Goal: Task Accomplishment & Management: Manage account settings

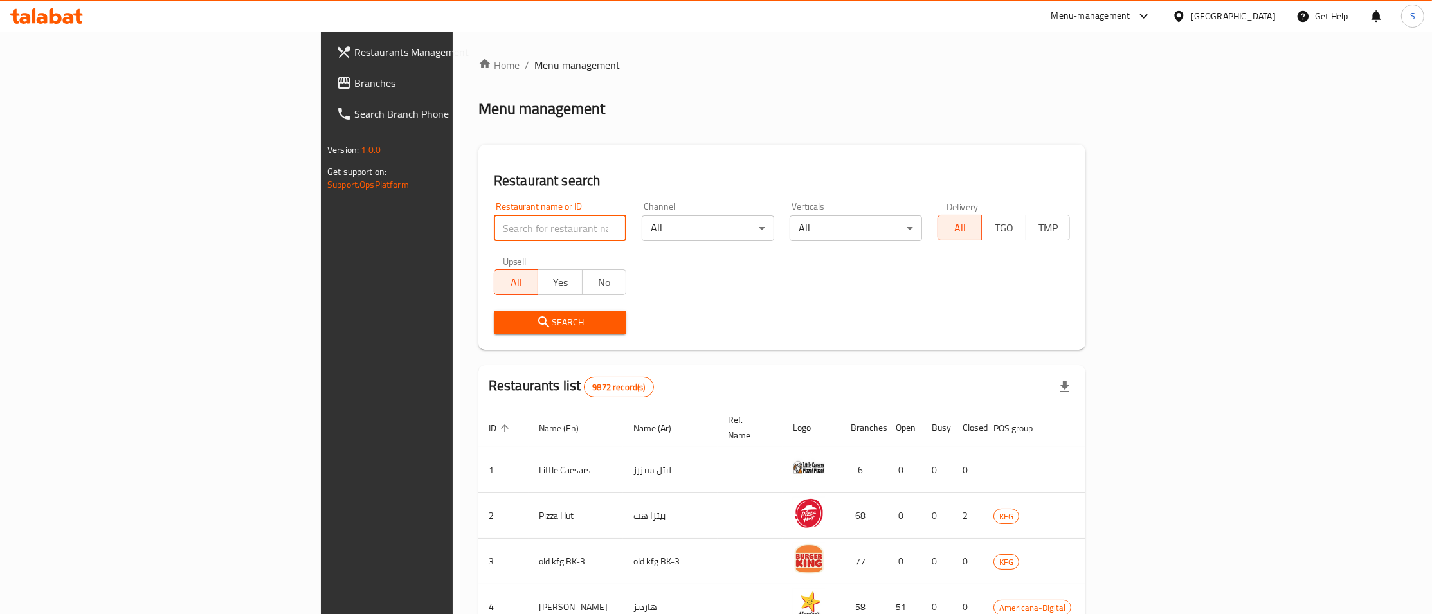
click at [494, 223] on input "search" at bounding box center [560, 228] width 132 height 26
type input "numberc"
click button "Search" at bounding box center [560, 323] width 132 height 24
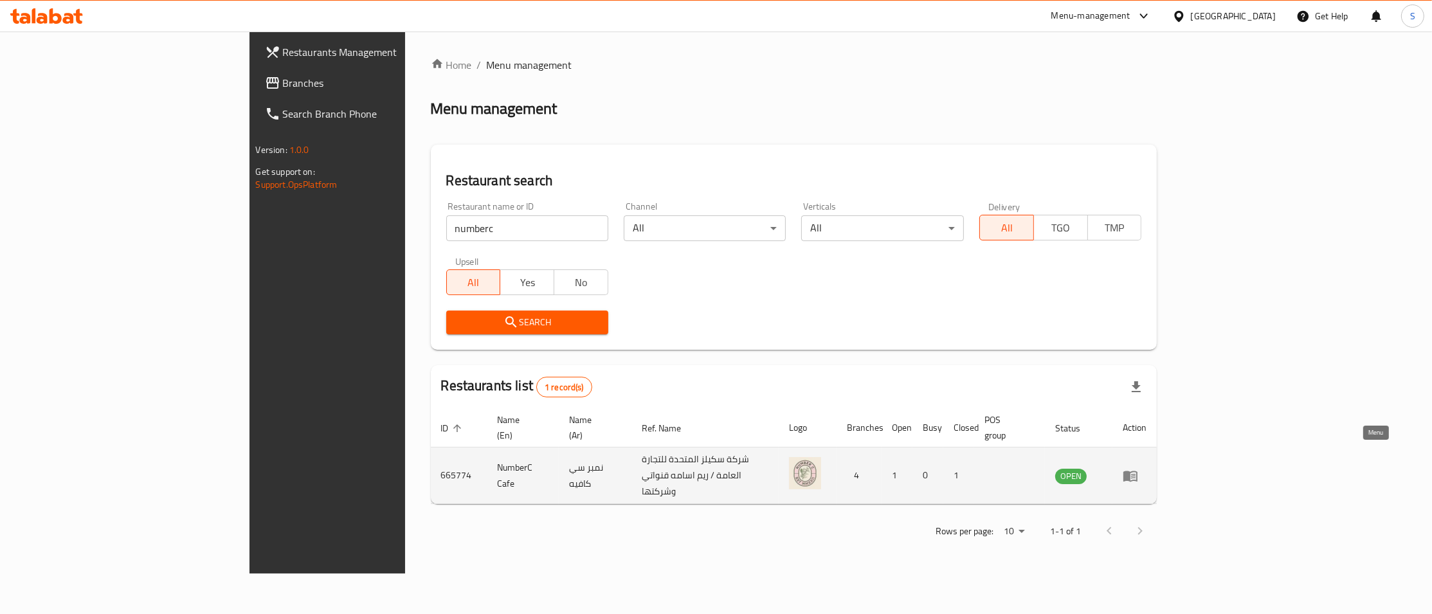
click at [1137, 471] on icon "enhanced table" at bounding box center [1130, 476] width 14 height 11
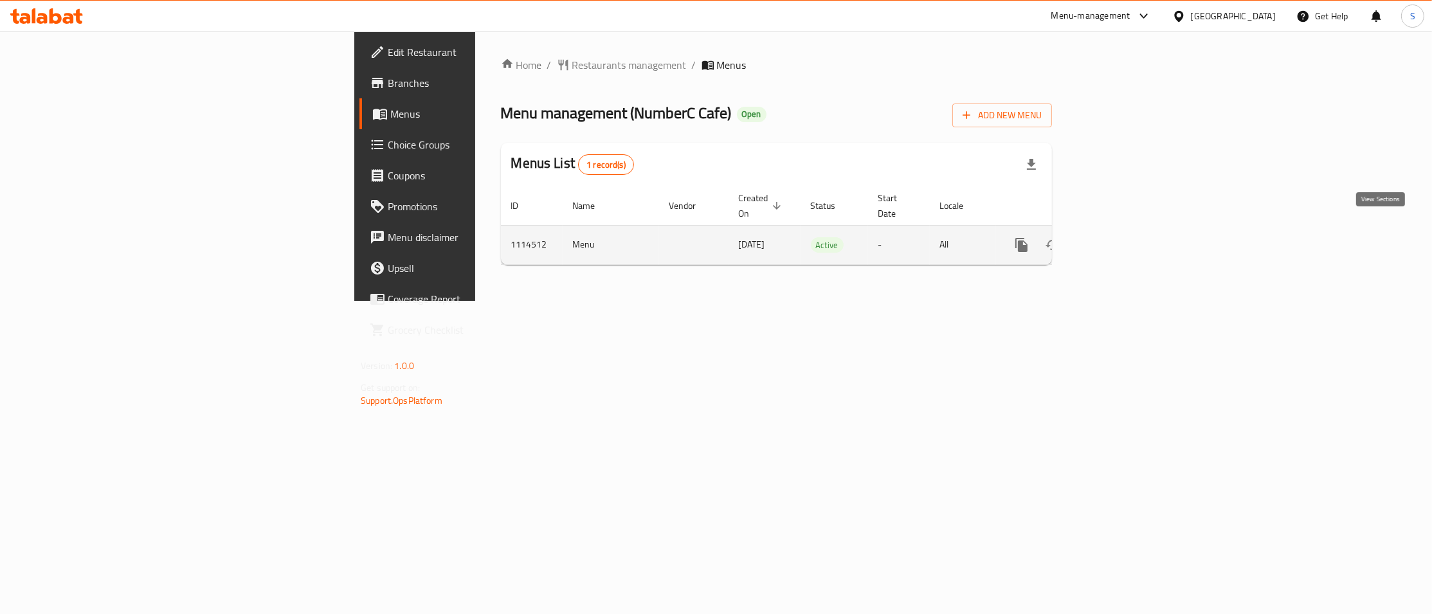
click at [1130, 235] on link "enhanced table" at bounding box center [1114, 245] width 31 height 31
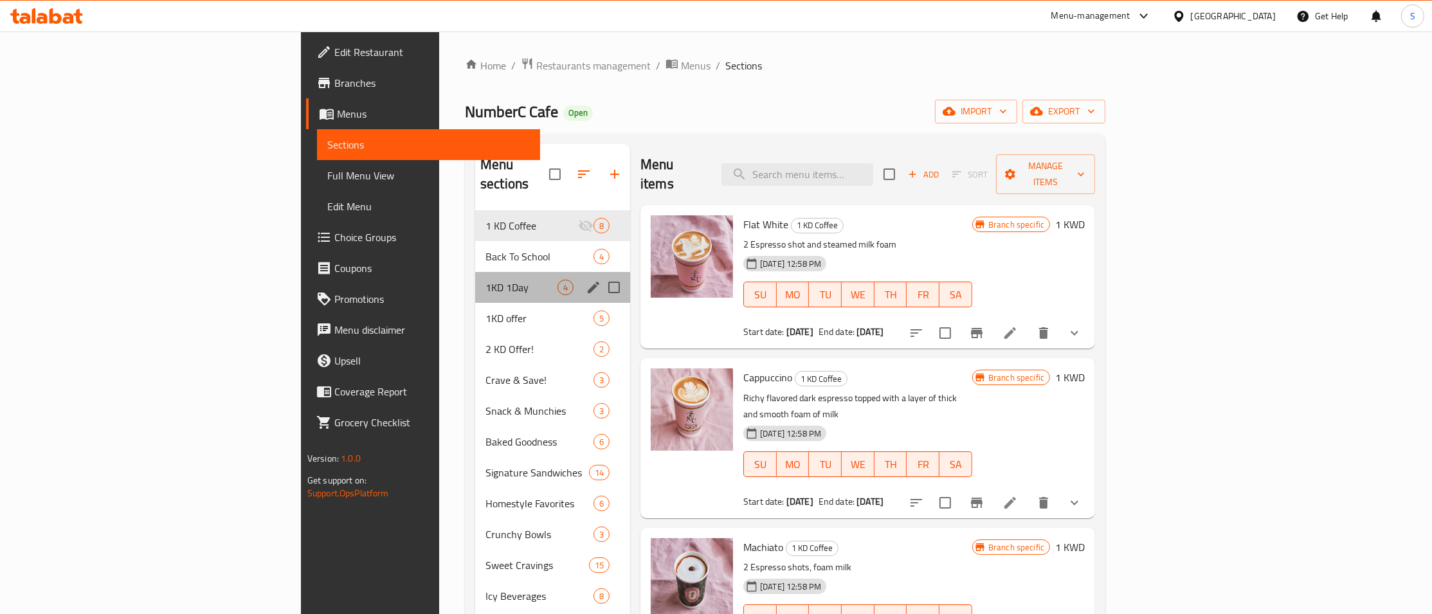
click at [475, 272] on div "1KD 1Day 4" at bounding box center [552, 287] width 155 height 31
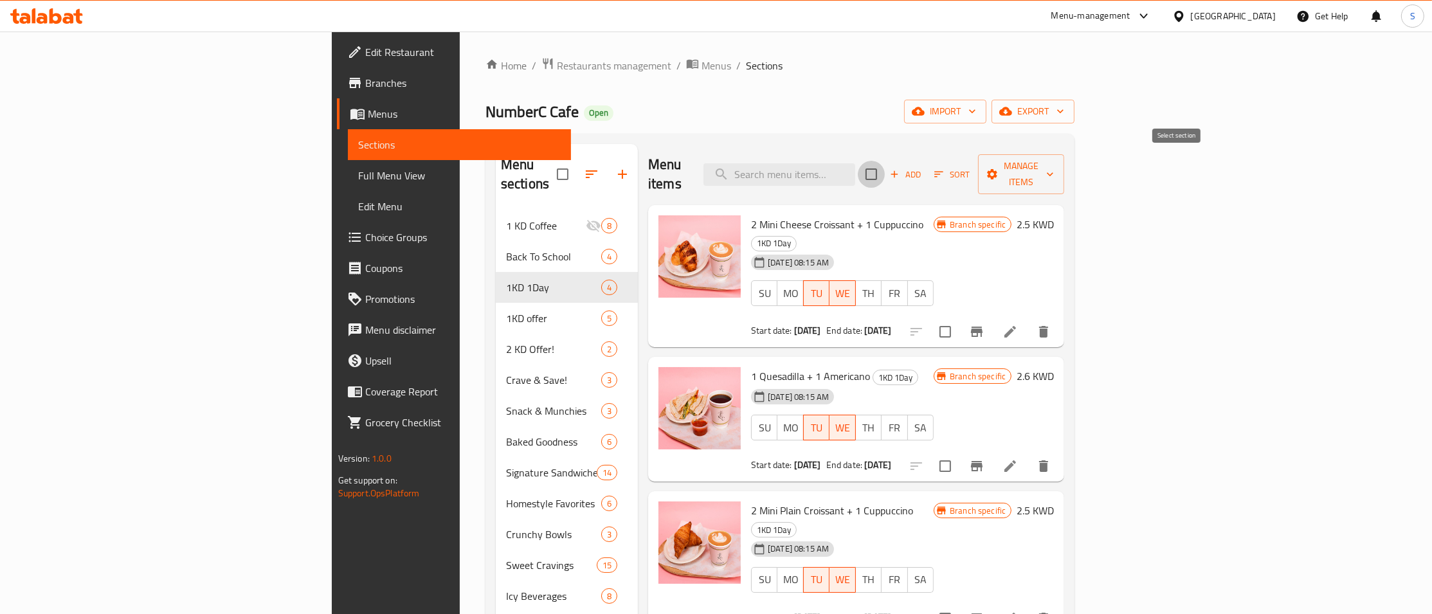
click at [885, 167] on input "checkbox" at bounding box center [871, 174] width 27 height 27
checkbox input "true"
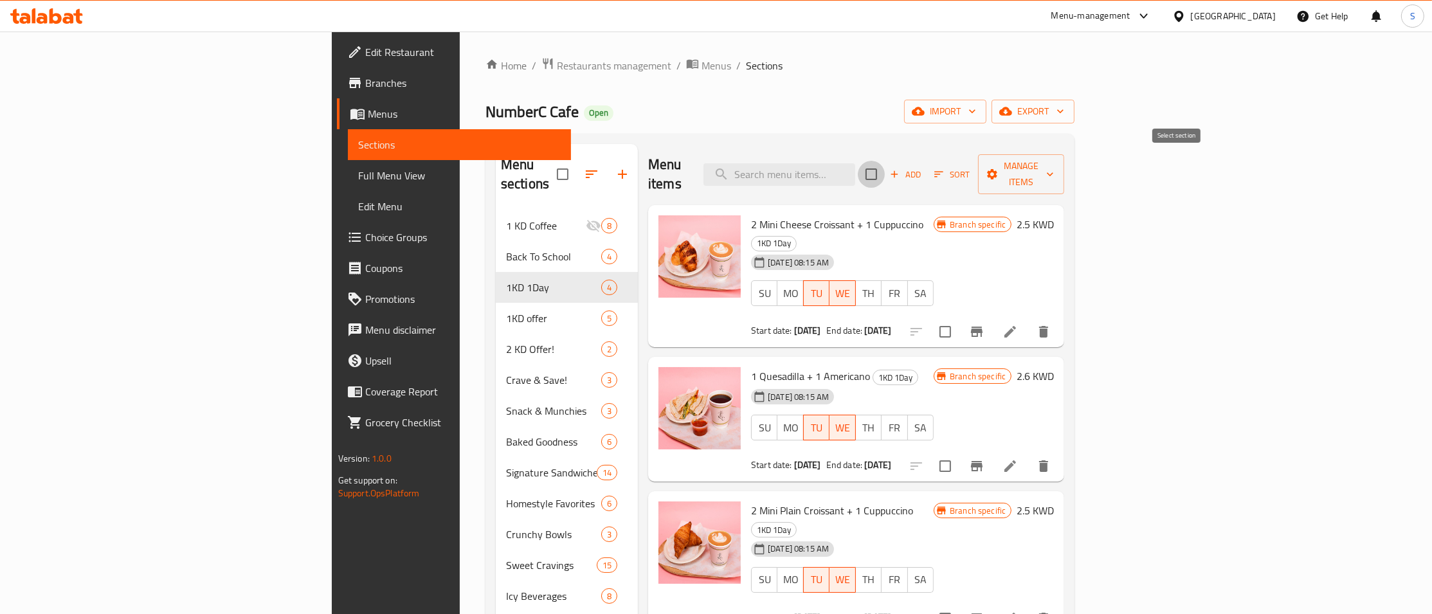
checkbox input "true"
click at [1054, 173] on span "Manage items" at bounding box center [1021, 174] width 66 height 32
click at [1331, 286] on span "Bulk update" at bounding box center [1343, 283] width 53 height 15
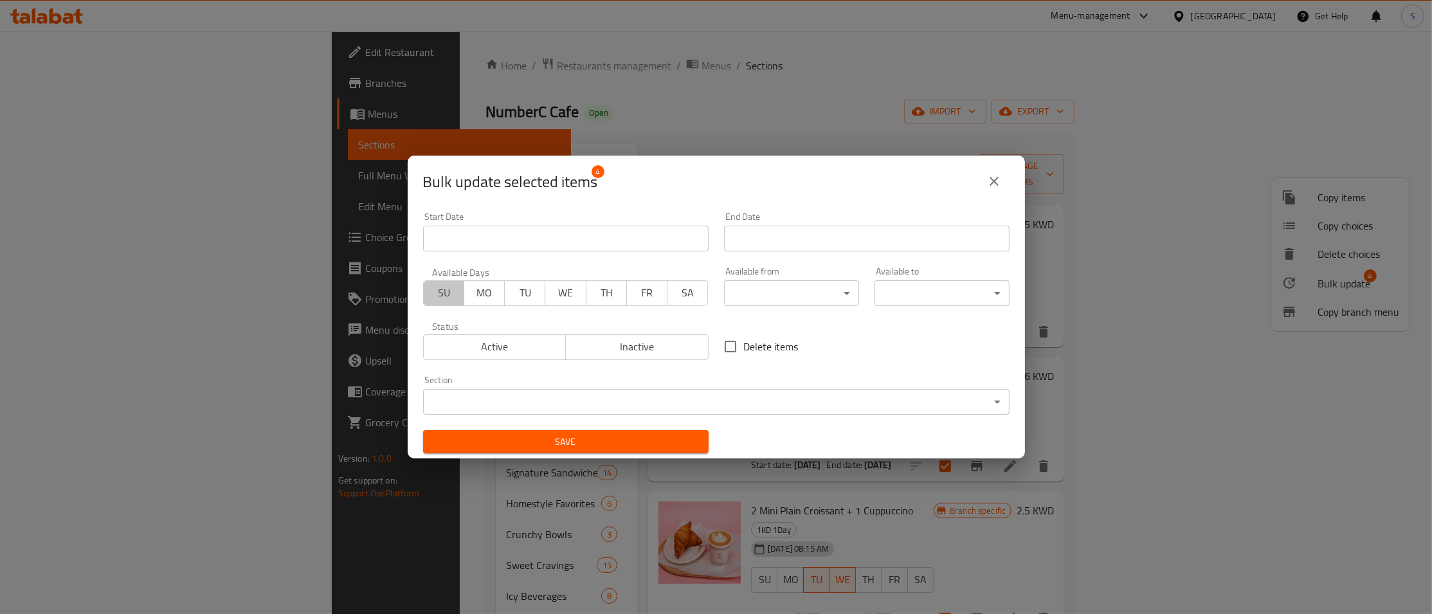
click at [445, 294] on span "SU" at bounding box center [444, 293] width 30 height 19
click at [683, 300] on span "SA" at bounding box center [687, 293] width 30 height 19
click at [678, 230] on input "Start Date" at bounding box center [565, 239] width 285 height 26
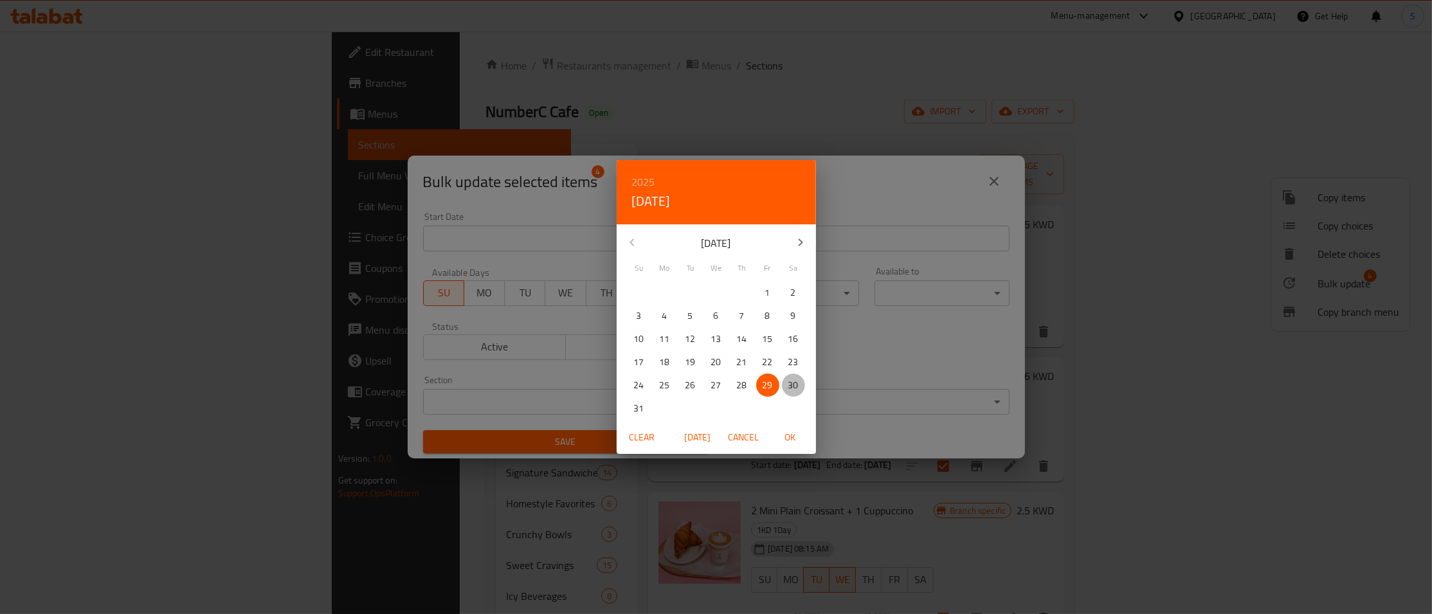
click at [802, 381] on span "30" at bounding box center [793, 385] width 23 height 16
click at [791, 436] on span "OK" at bounding box center [790, 437] width 31 height 16
type input "[DATE]"
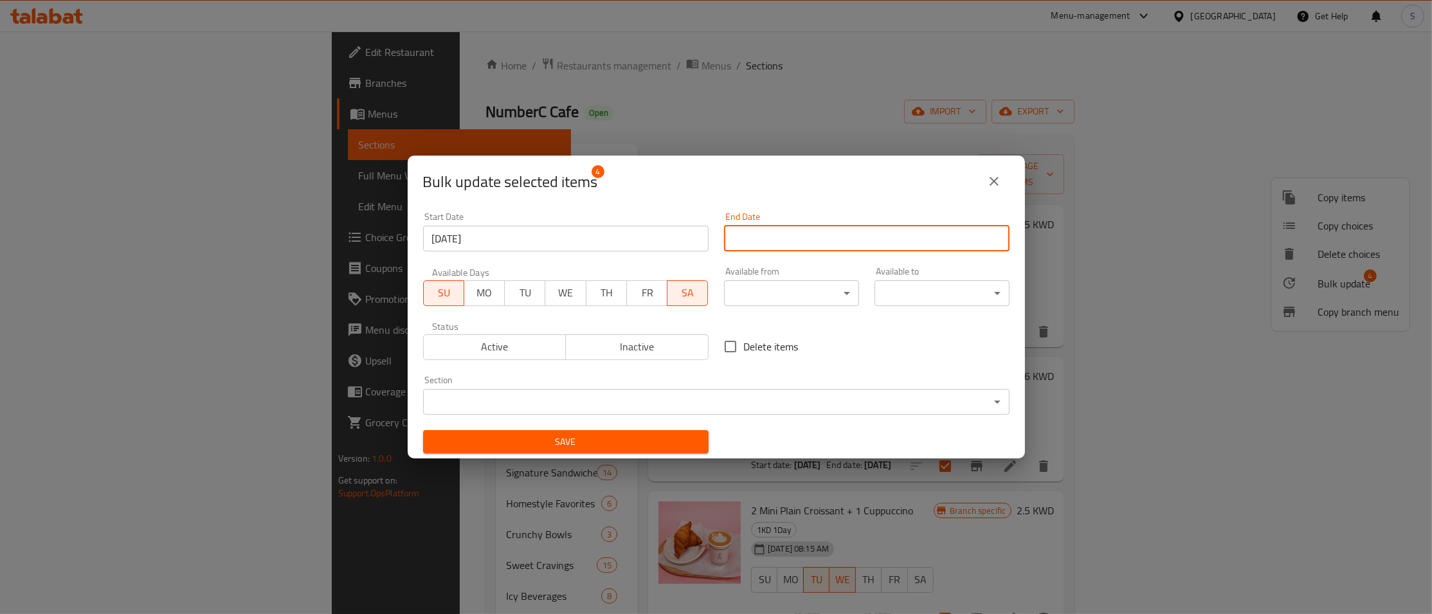
click at [864, 235] on input "Start Date" at bounding box center [866, 239] width 285 height 26
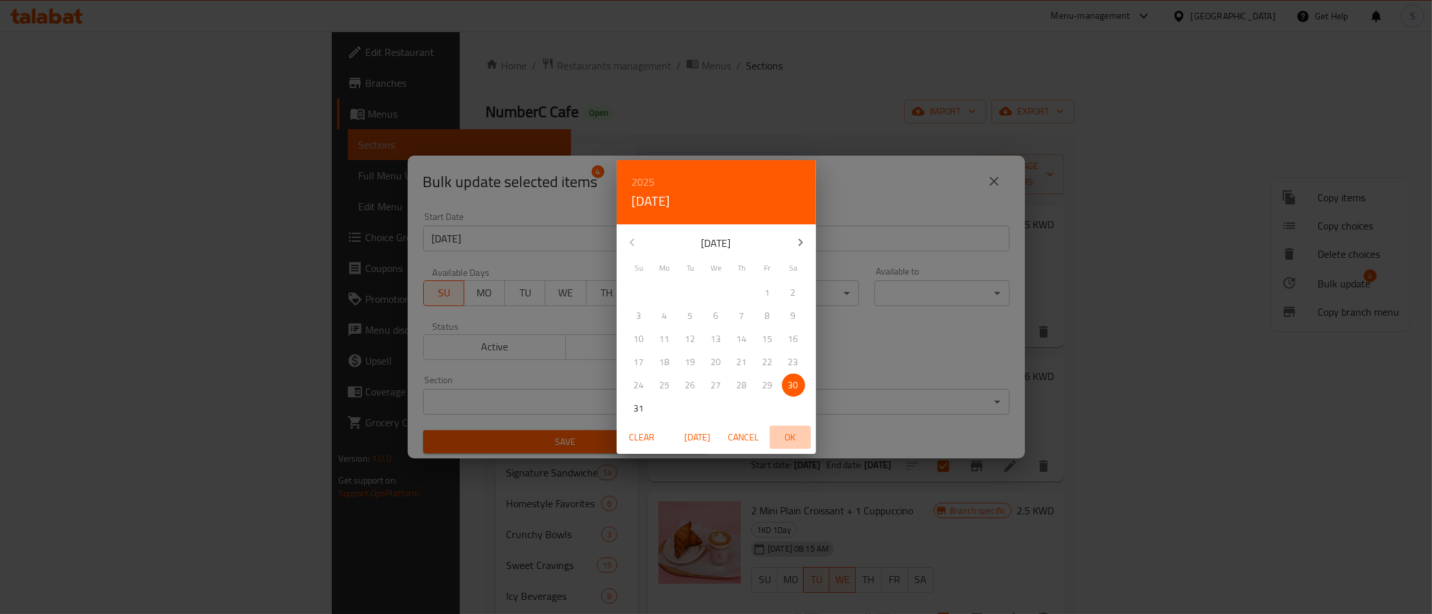
click at [796, 442] on span "OK" at bounding box center [790, 437] width 31 height 16
type input "[DATE]"
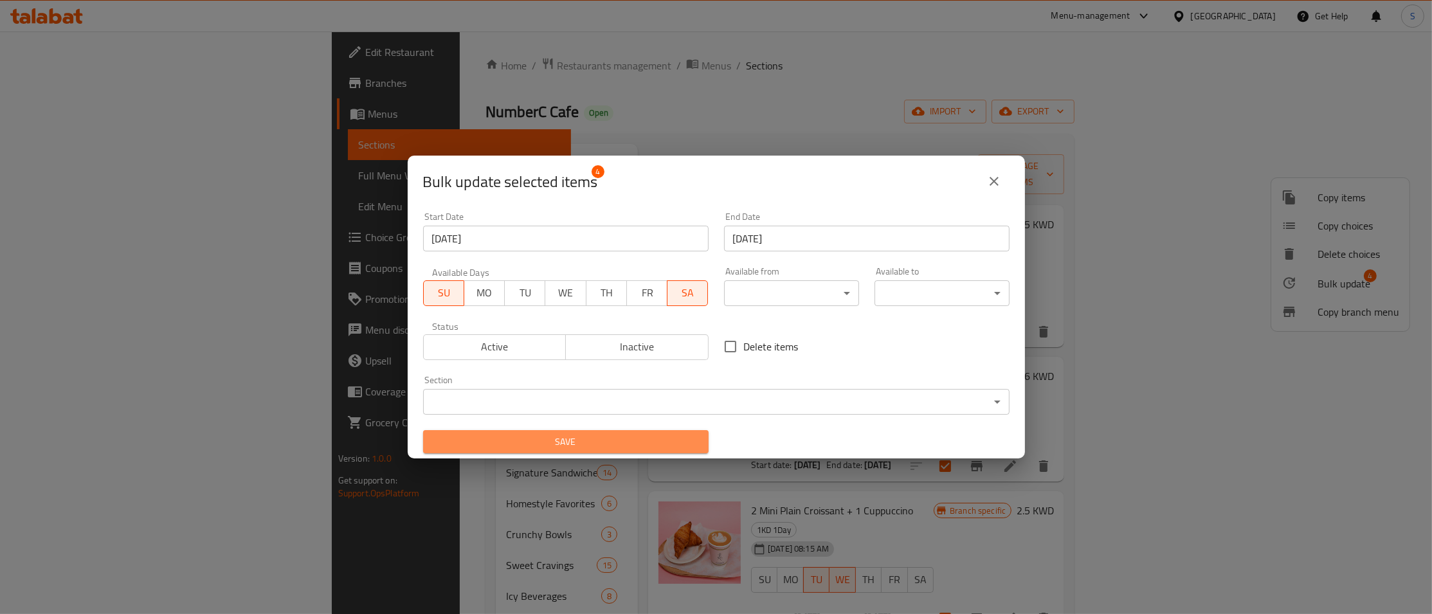
click at [620, 438] on span "Save" at bounding box center [565, 442] width 265 height 16
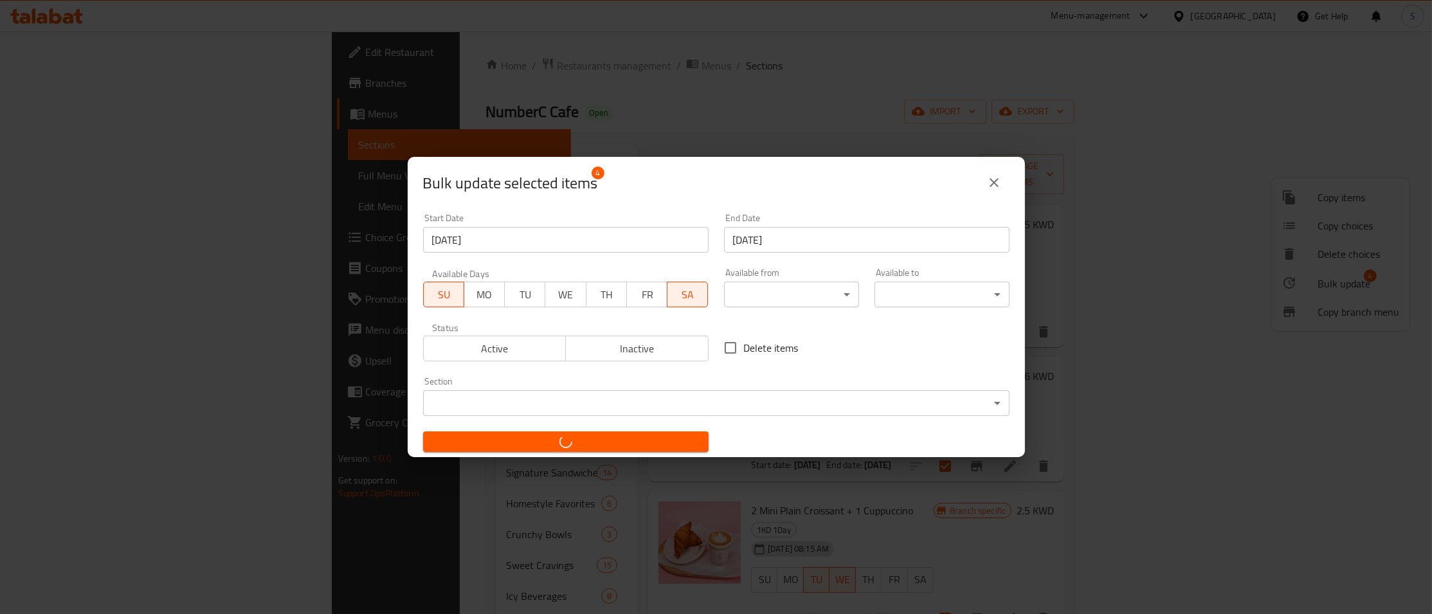
checkbox input "false"
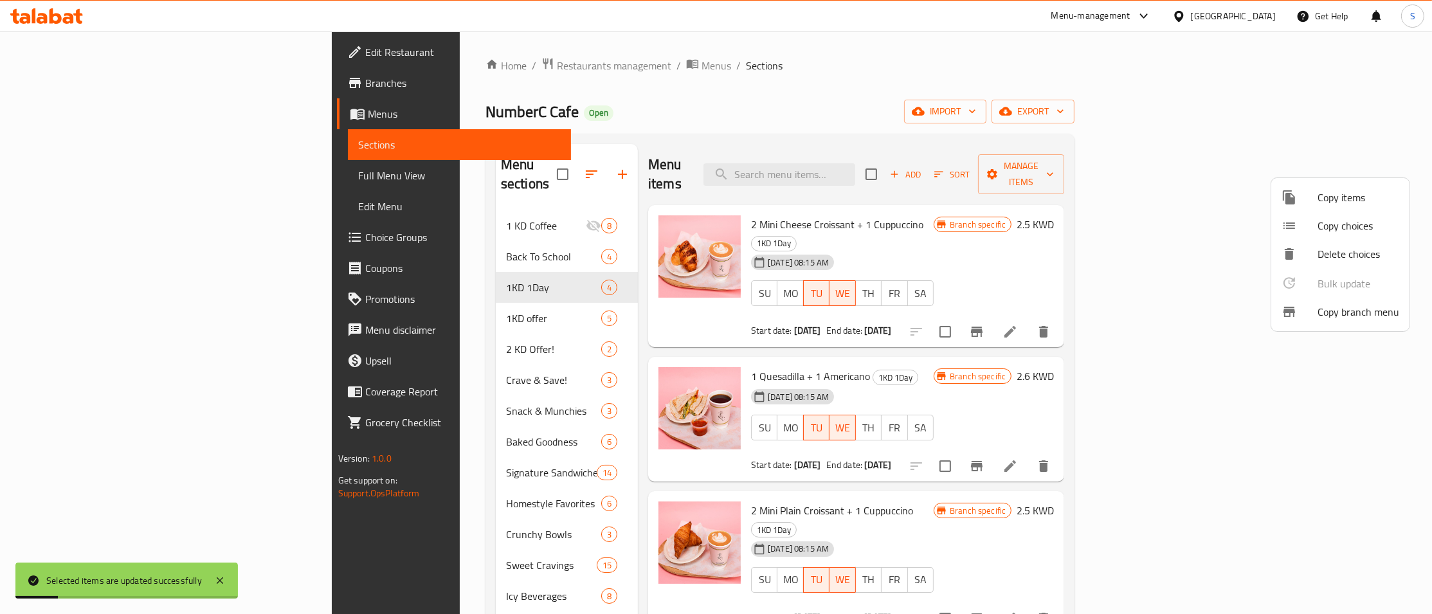
click at [1088, 125] on div at bounding box center [716, 307] width 1432 height 614
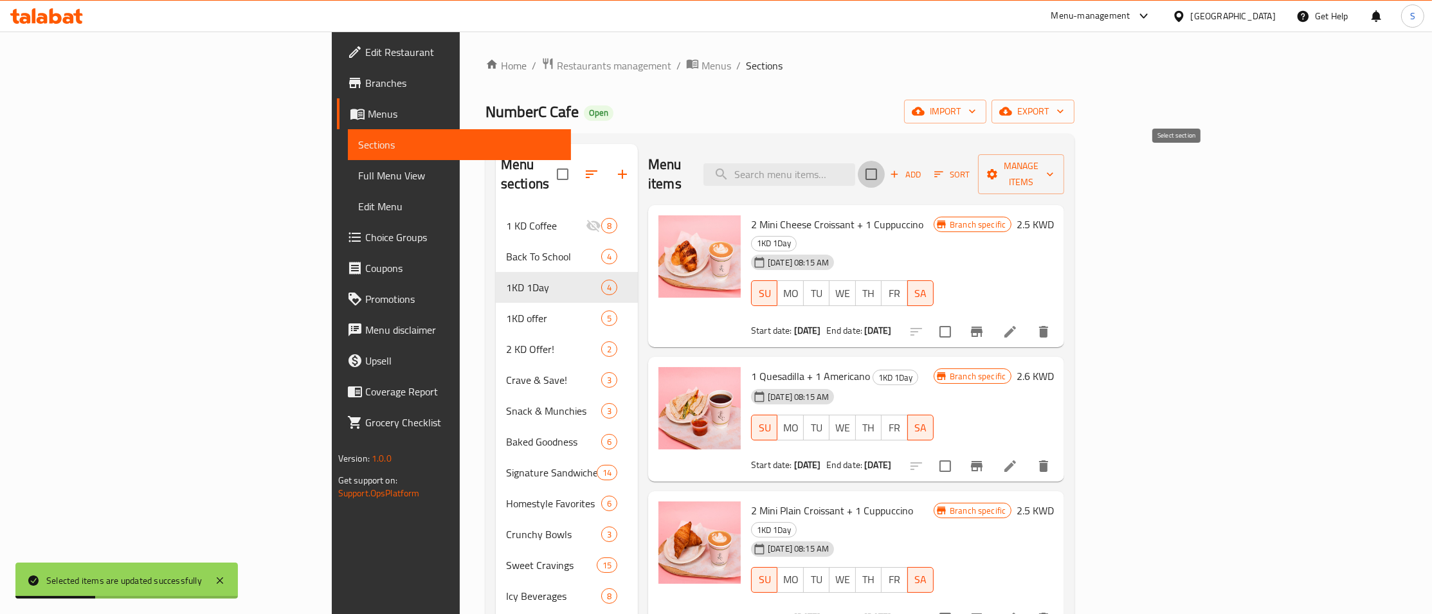
click at [885, 169] on input "checkbox" at bounding box center [871, 174] width 27 height 27
checkbox input "true"
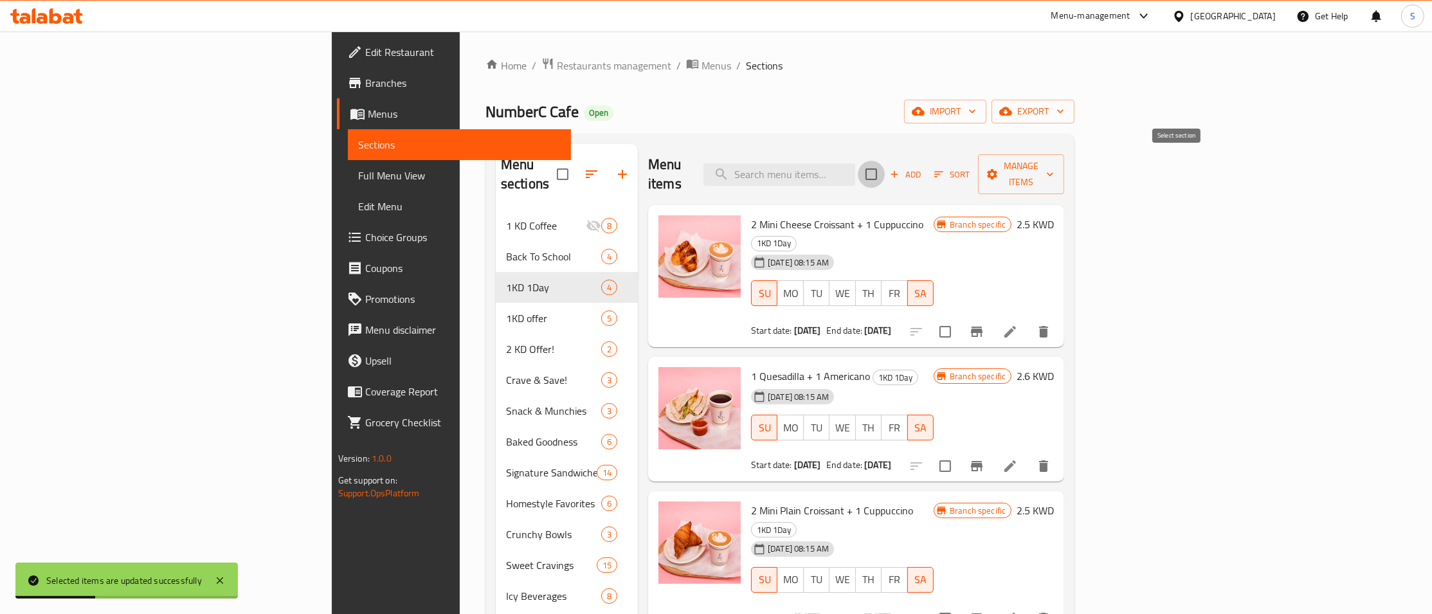
checkbox input "true"
click at [1054, 167] on span "Manage items" at bounding box center [1021, 174] width 66 height 32
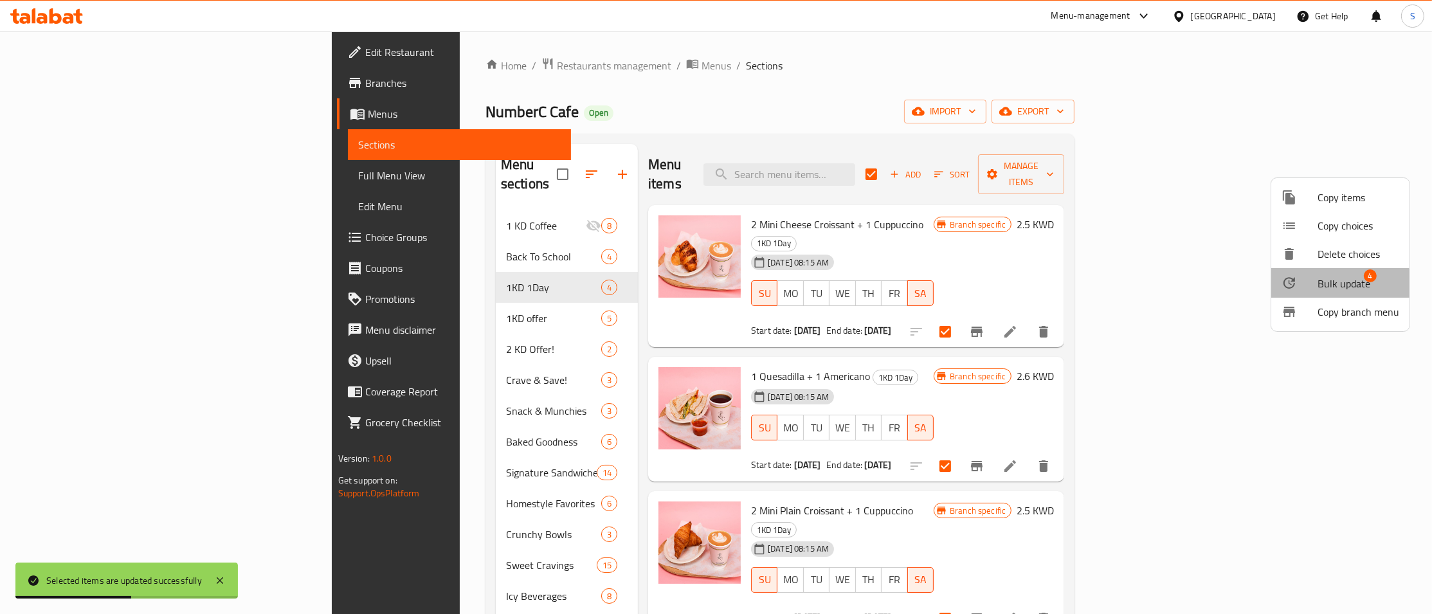
click at [1337, 291] on span "Bulk update" at bounding box center [1343, 283] width 53 height 15
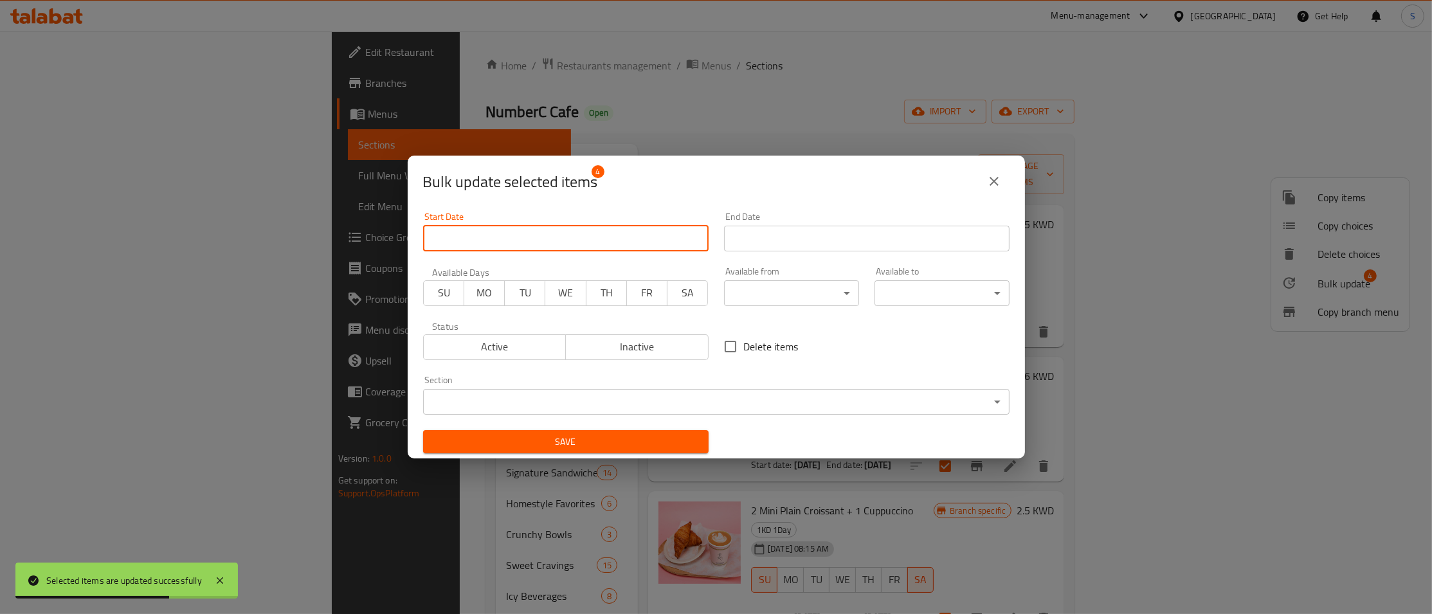
click at [654, 239] on input "Start Date" at bounding box center [565, 239] width 285 height 26
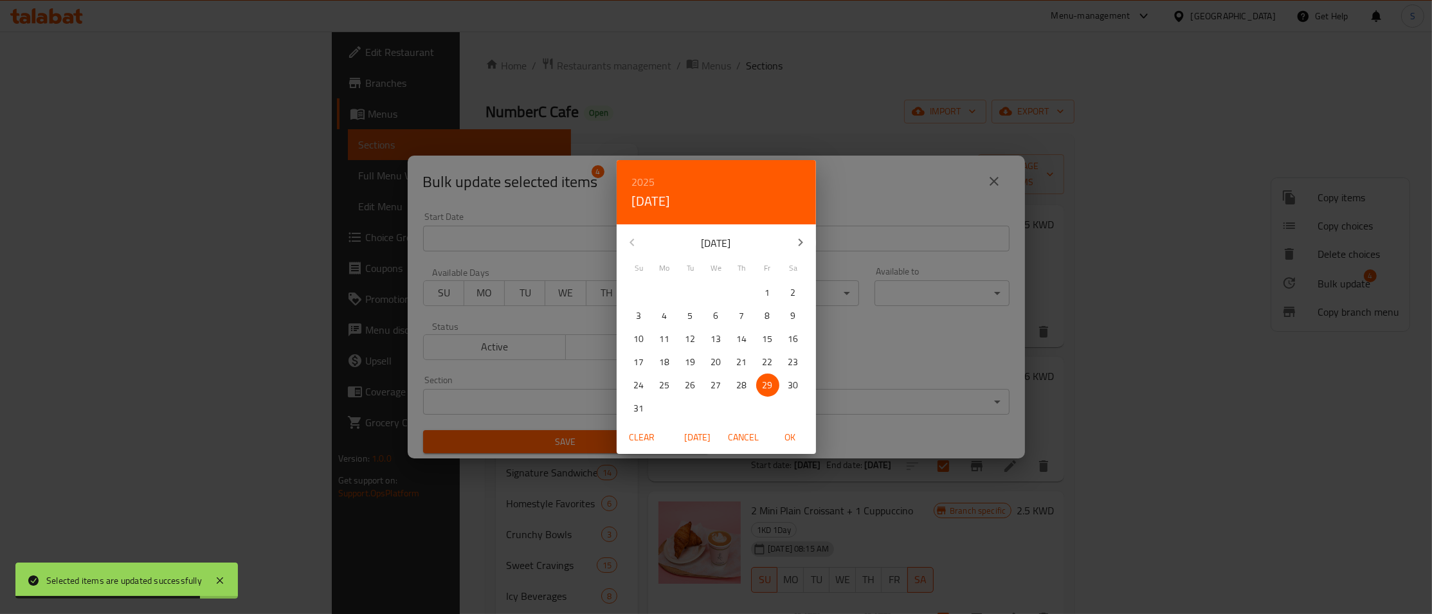
click at [625, 405] on div "31 1 2 3 4 5 6" at bounding box center [716, 408] width 199 height 23
click at [633, 406] on span "31" at bounding box center [638, 409] width 23 height 16
click at [798, 433] on span "OK" at bounding box center [790, 437] width 31 height 16
type input "[DATE]"
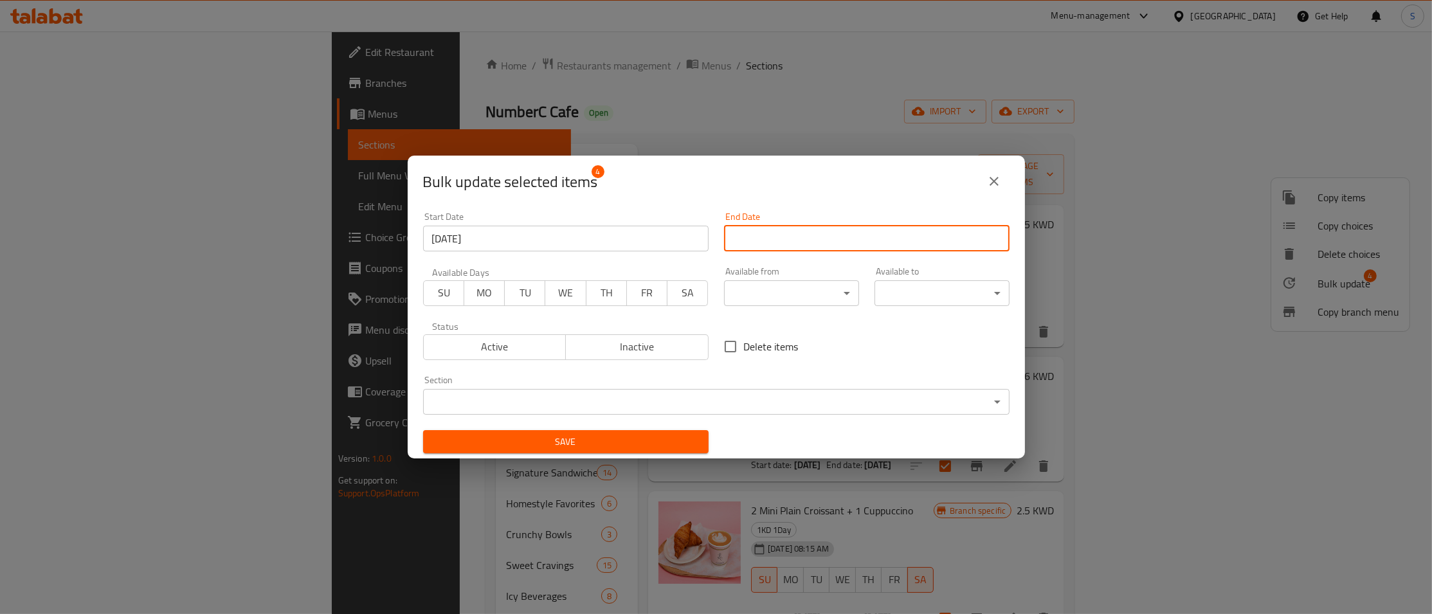
click at [861, 226] on input "Start Date" at bounding box center [866, 239] width 285 height 26
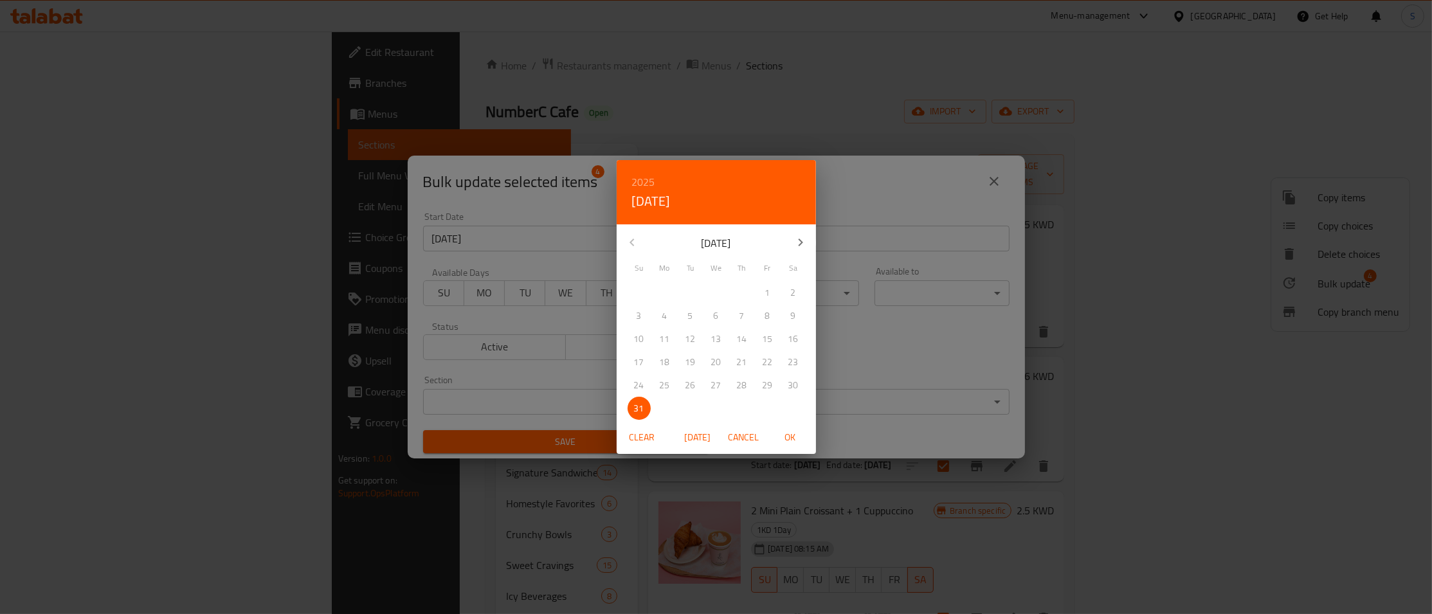
click at [786, 437] on span "OK" at bounding box center [790, 437] width 31 height 16
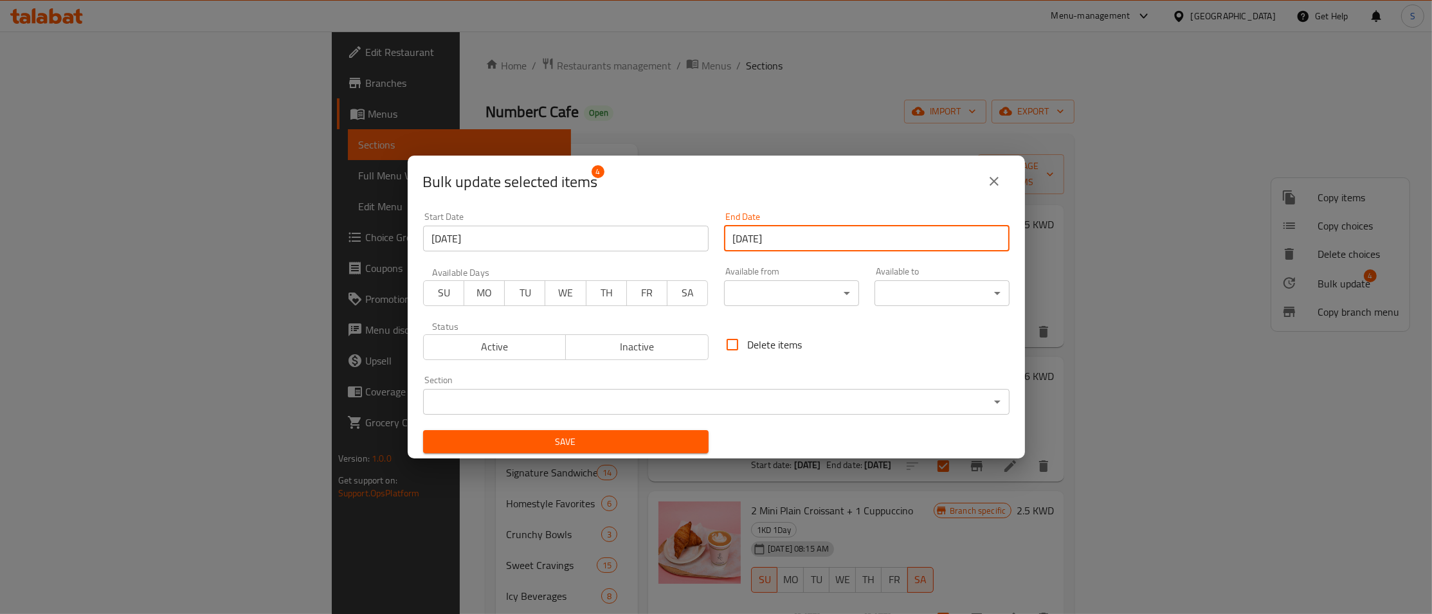
type input "[DATE]"
click at [680, 294] on span "SA" at bounding box center [687, 293] width 30 height 19
click at [445, 305] on button "SU" at bounding box center [443, 293] width 41 height 26
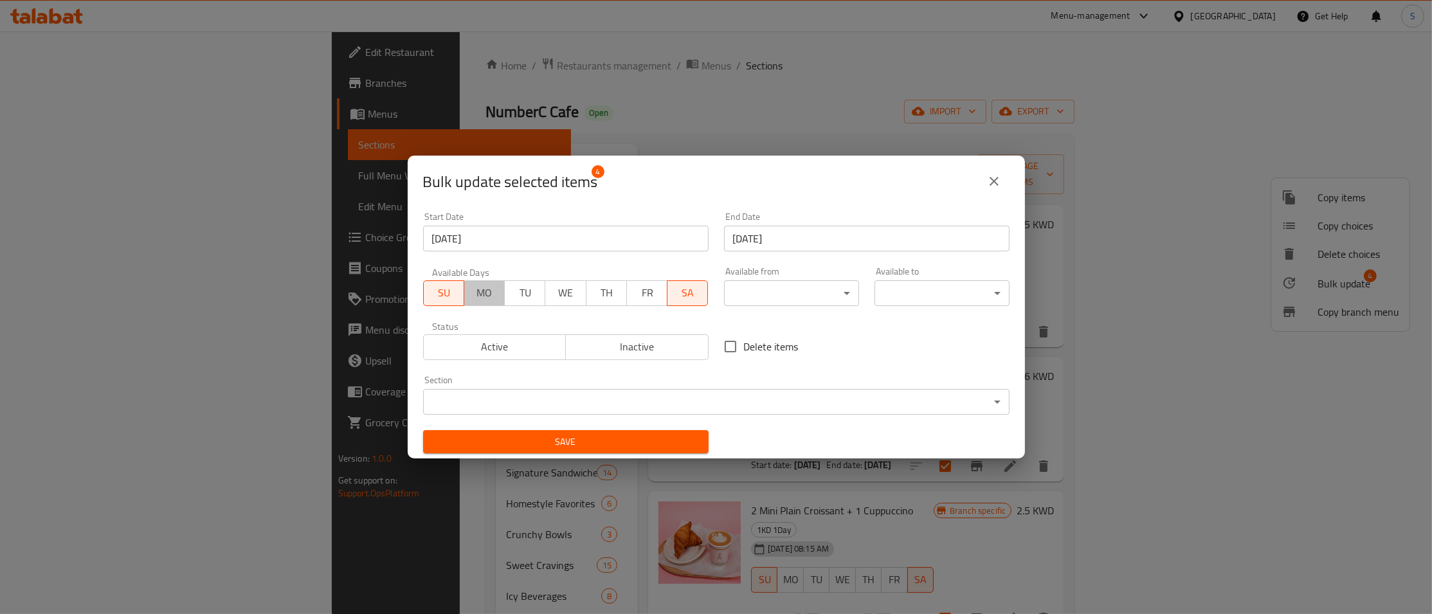
click at [477, 294] on span "MO" at bounding box center [484, 293] width 30 height 19
click at [681, 292] on span "SA" at bounding box center [687, 293] width 30 height 19
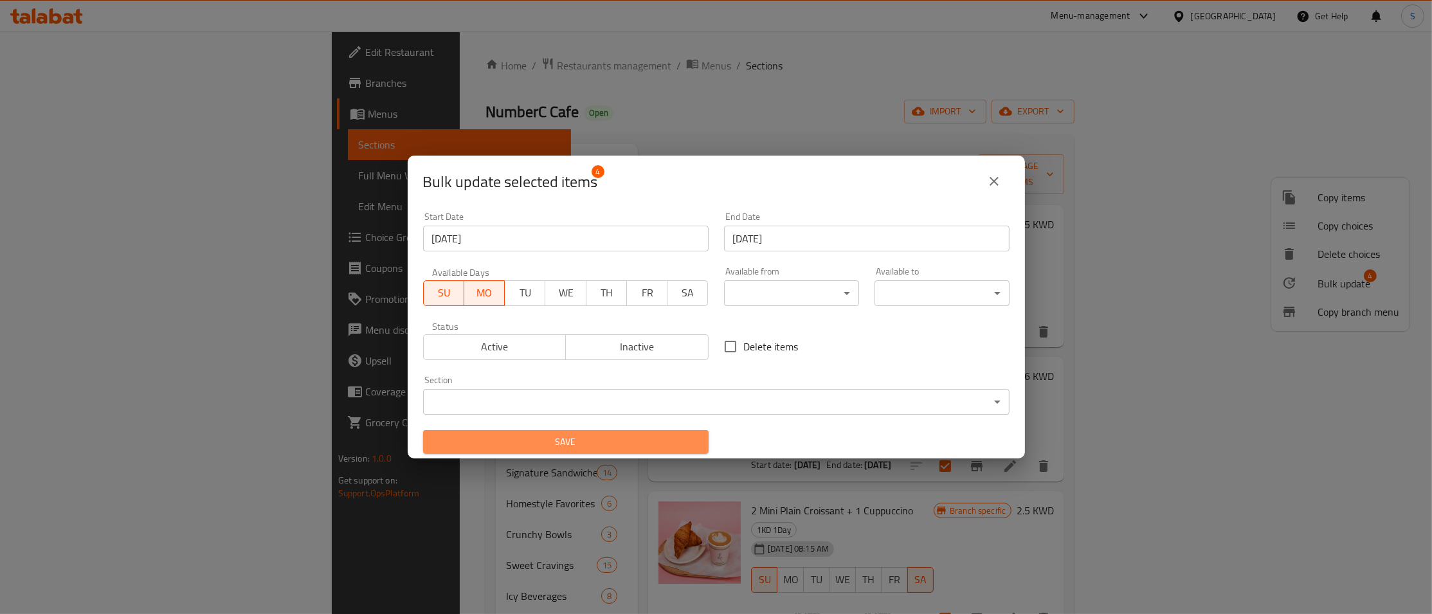
click at [633, 435] on span "Save" at bounding box center [565, 442] width 265 height 16
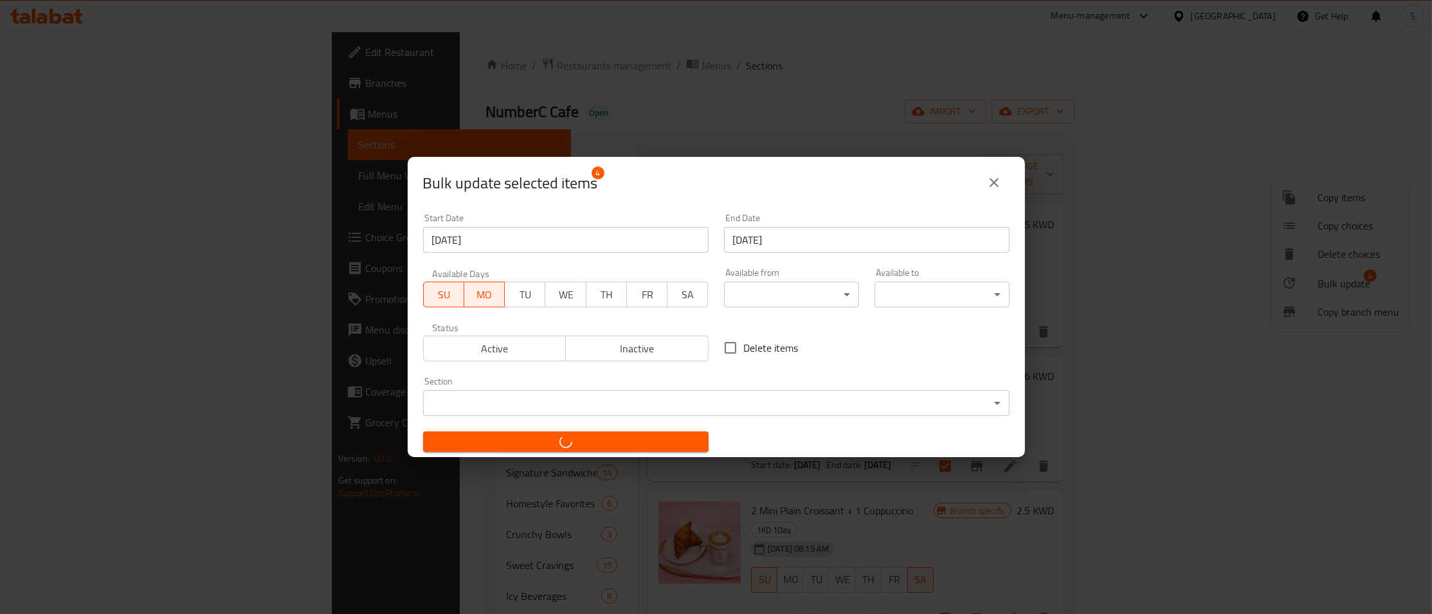
checkbox input "false"
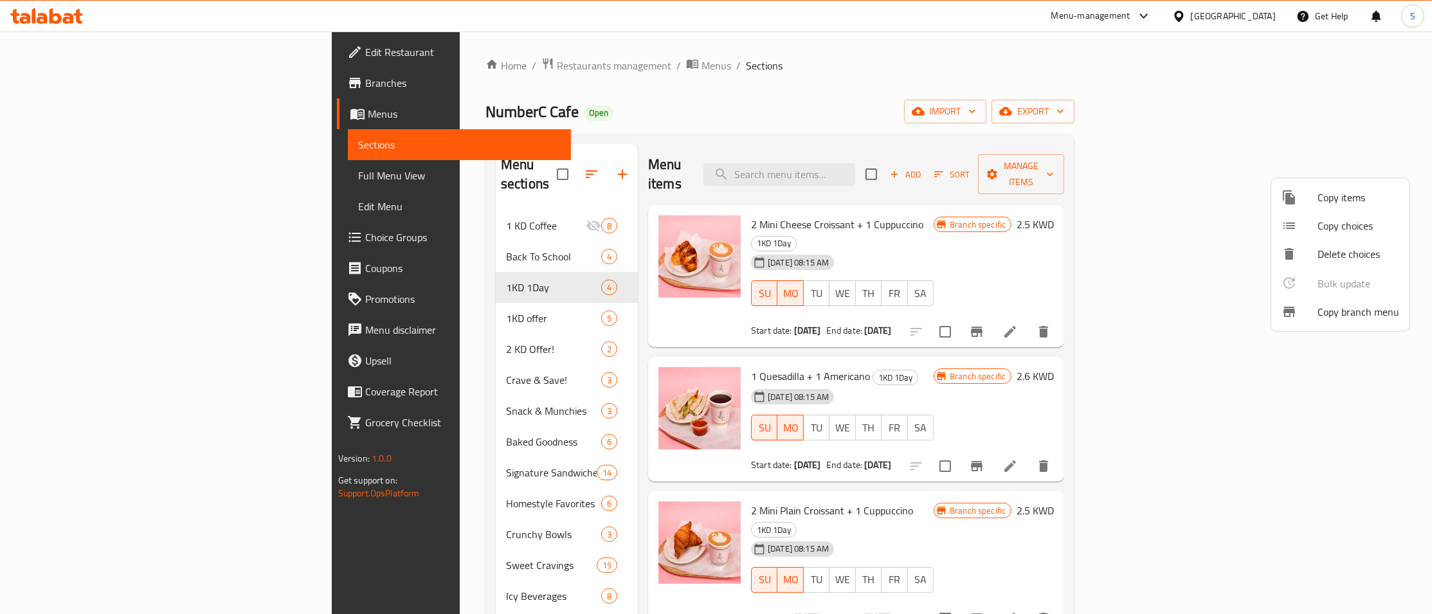
click at [1179, 228] on div at bounding box center [716, 307] width 1432 height 614
click at [1018, 324] on icon at bounding box center [1009, 331] width 15 height 15
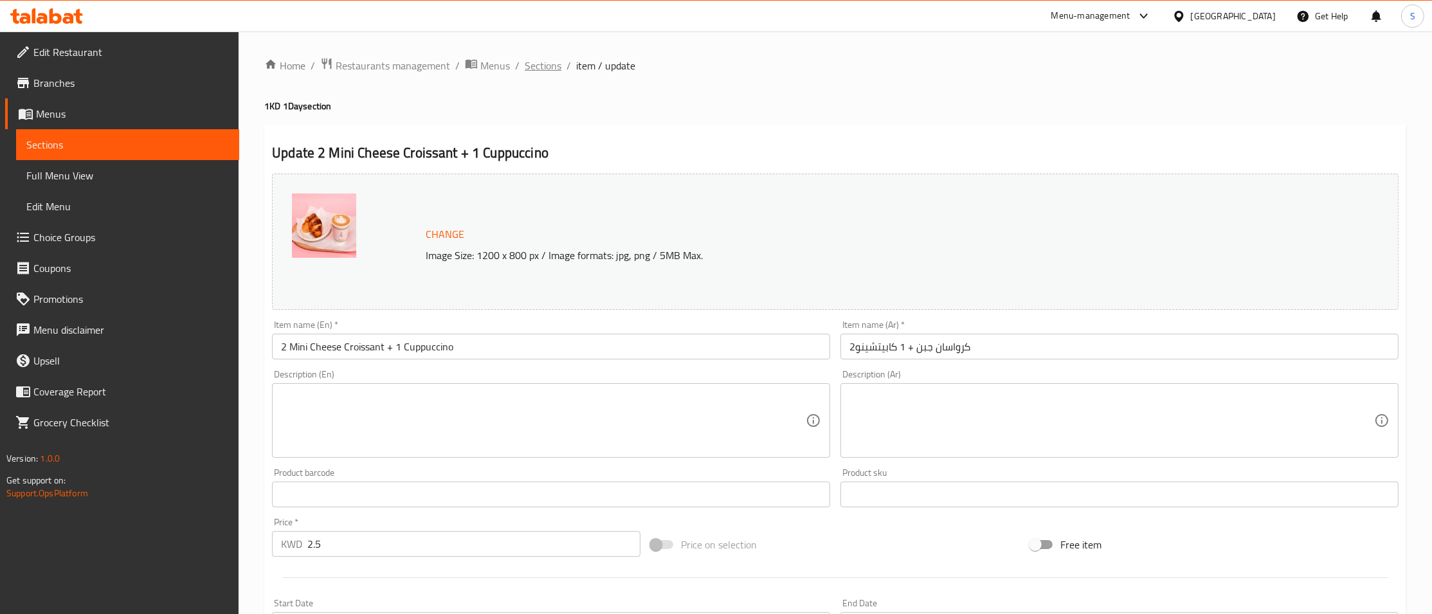
click at [533, 70] on span "Sections" at bounding box center [543, 65] width 37 height 15
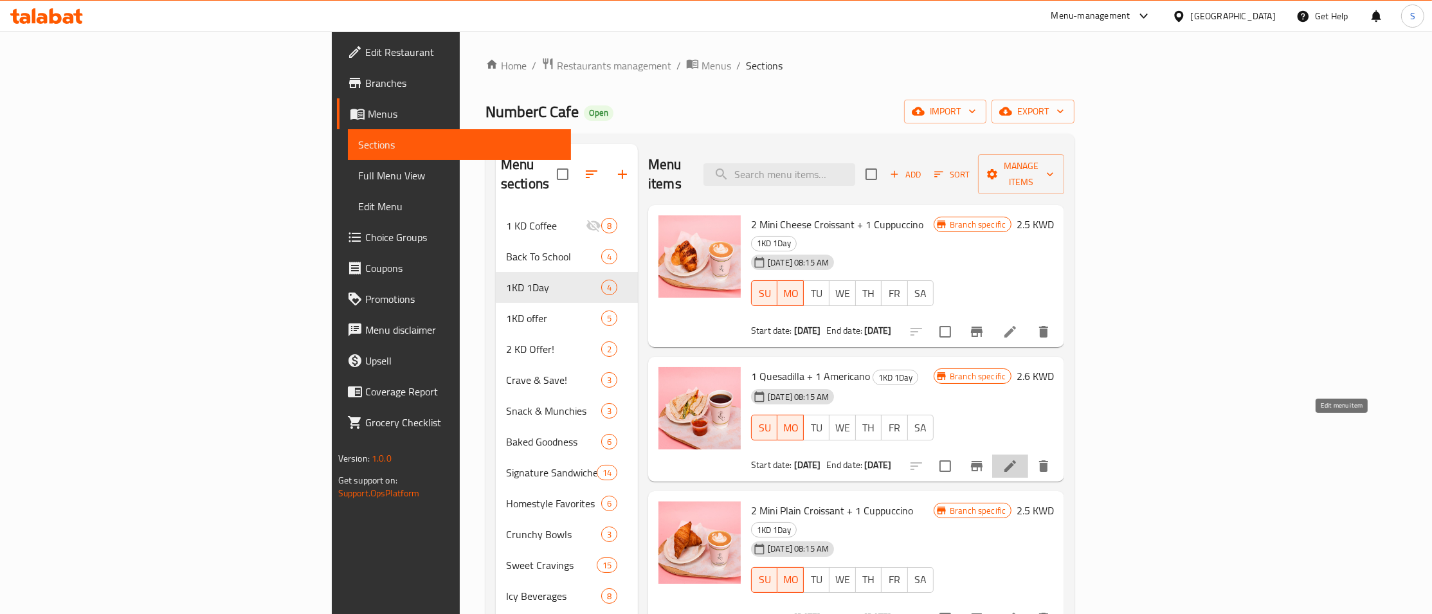
click at [1016, 460] on icon at bounding box center [1010, 466] width 12 height 12
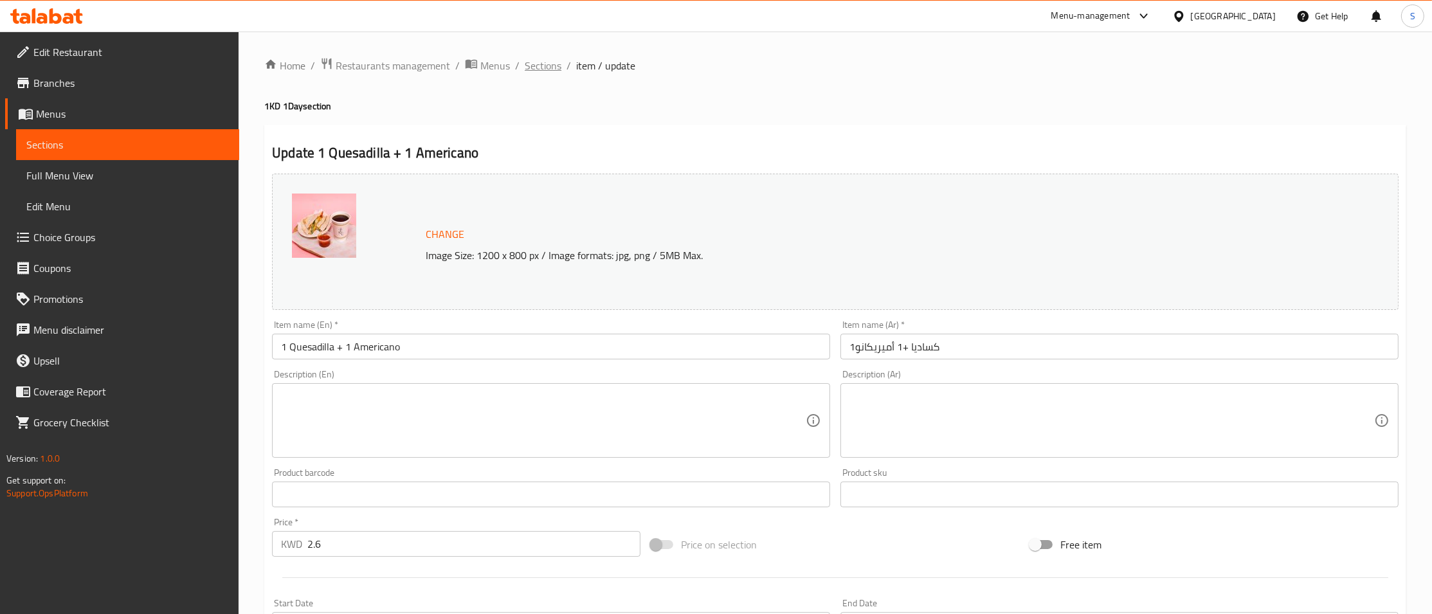
click at [545, 66] on span "Sections" at bounding box center [543, 65] width 37 height 15
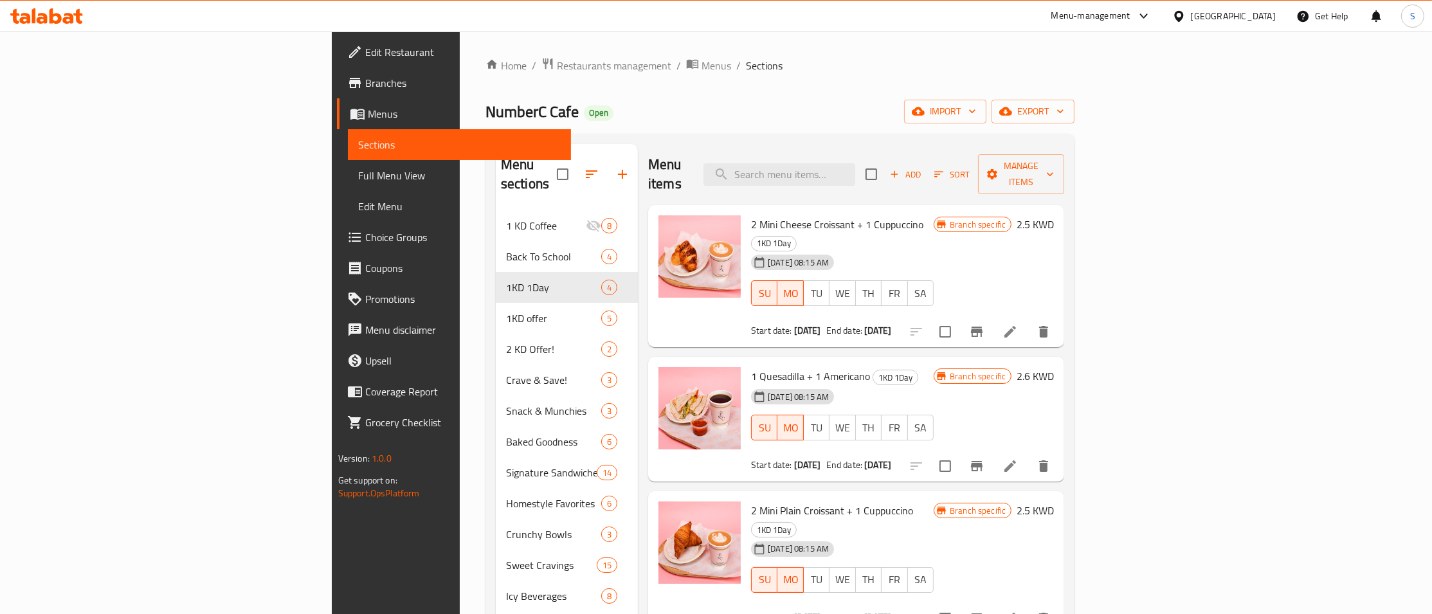
click at [1100, 249] on div "Home / Restaurants management / Menus / Sections NumberC Cafe Open import expor…" at bounding box center [780, 466] width 640 height 868
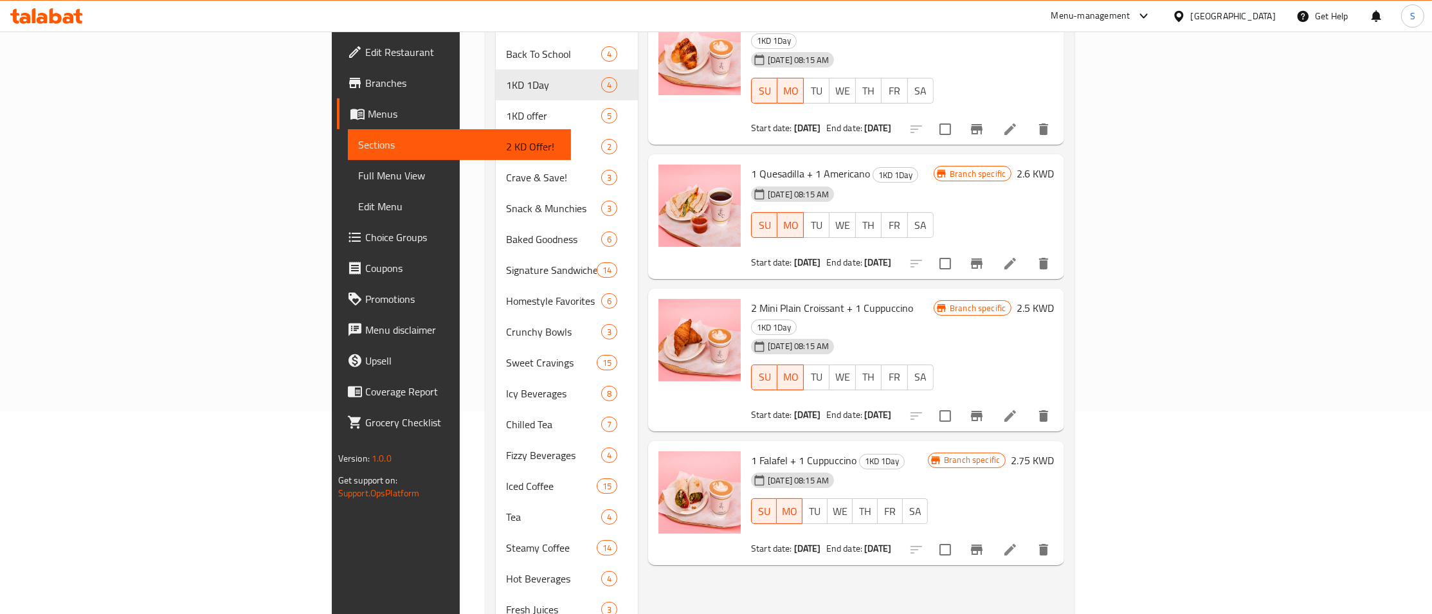
scroll to position [206, 0]
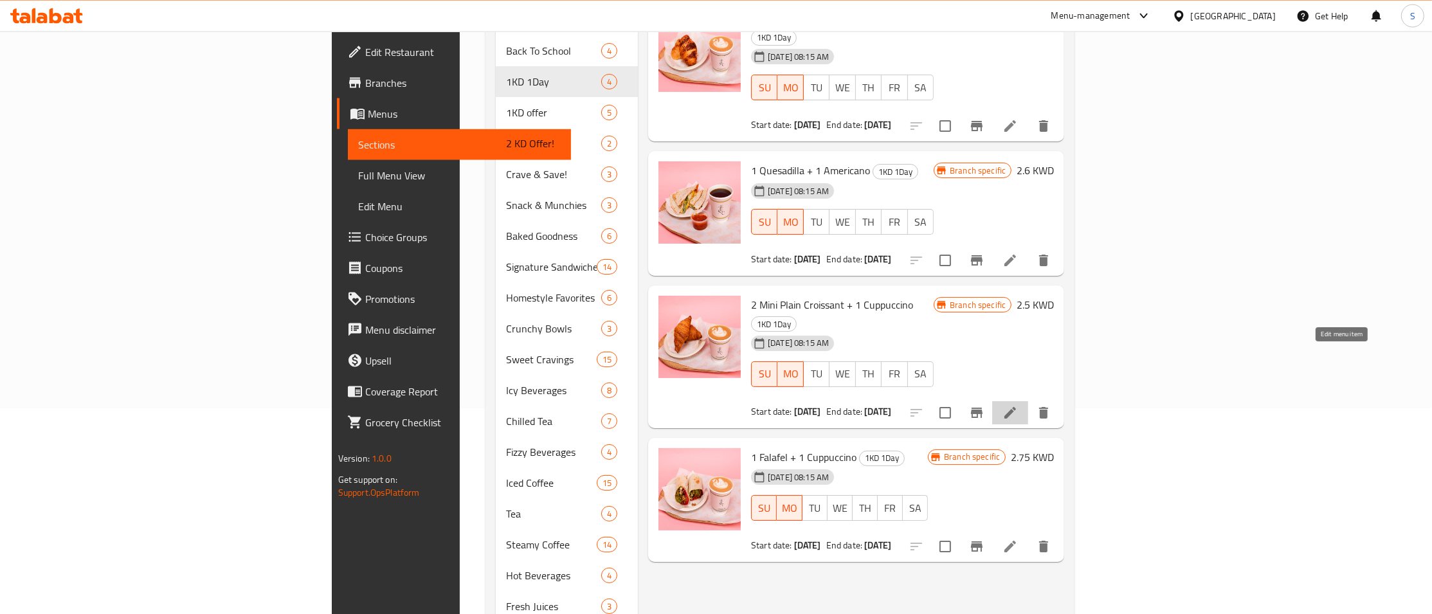
click at [1016, 407] on icon at bounding box center [1010, 413] width 12 height 12
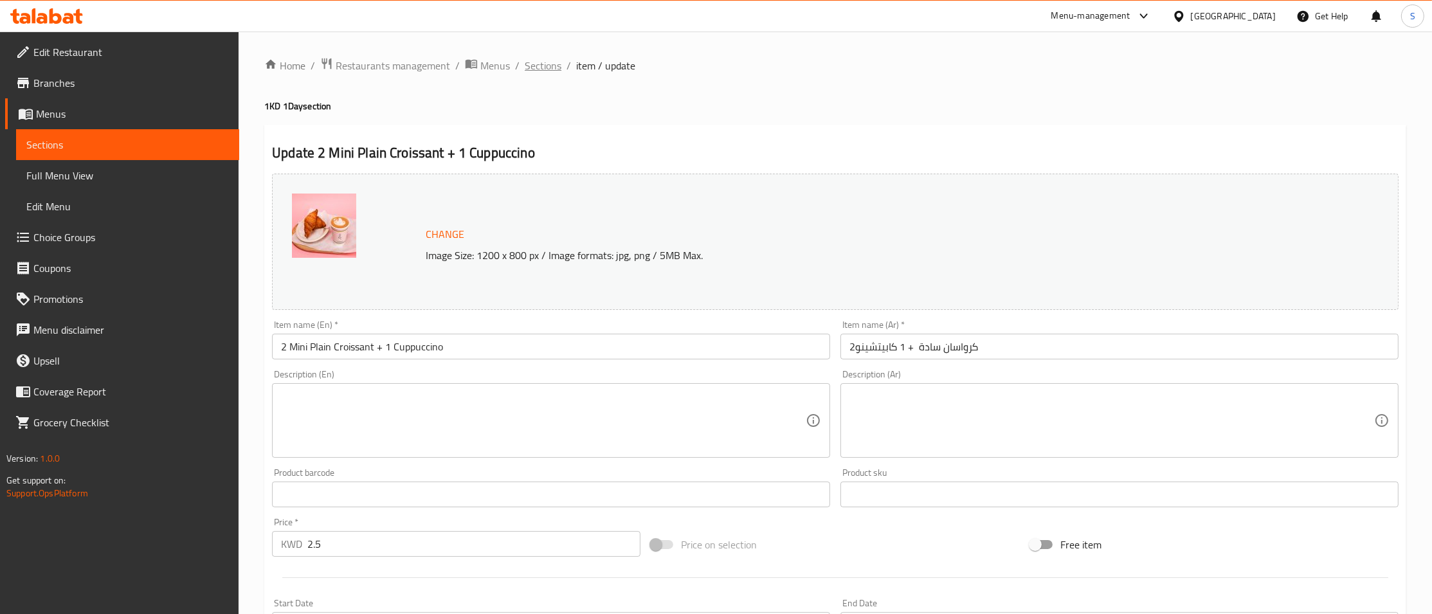
click at [545, 69] on span "Sections" at bounding box center [543, 65] width 37 height 15
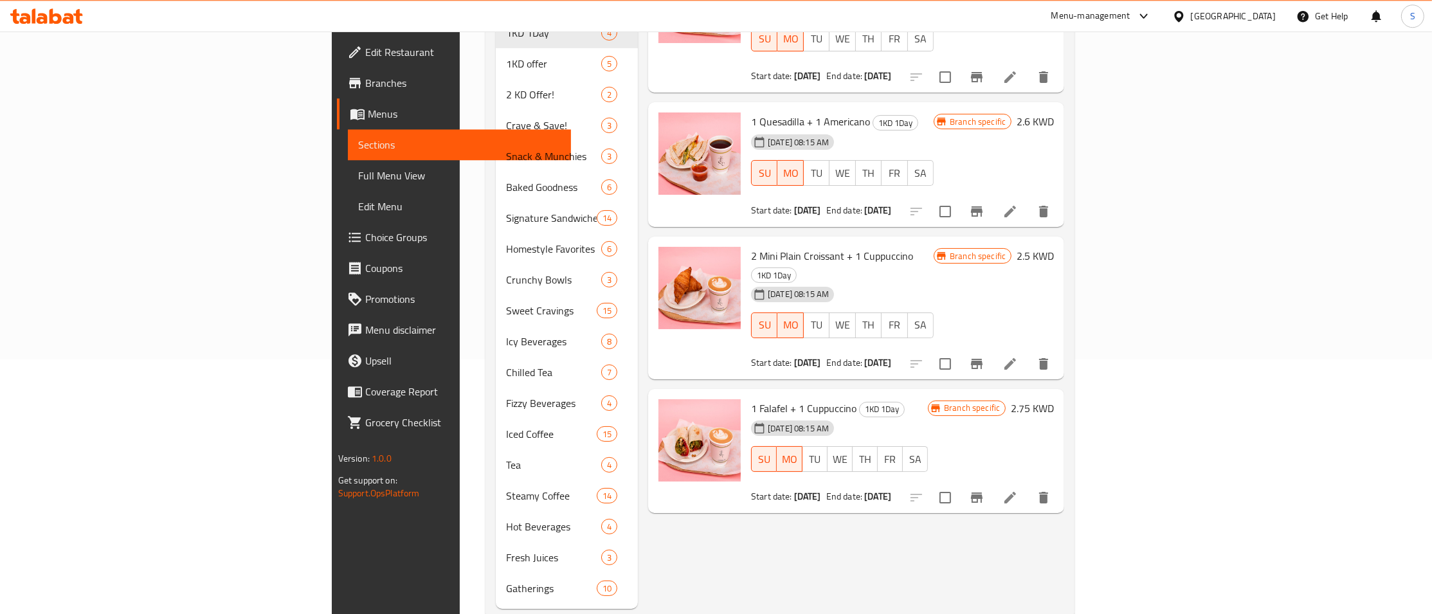
scroll to position [267, 0]
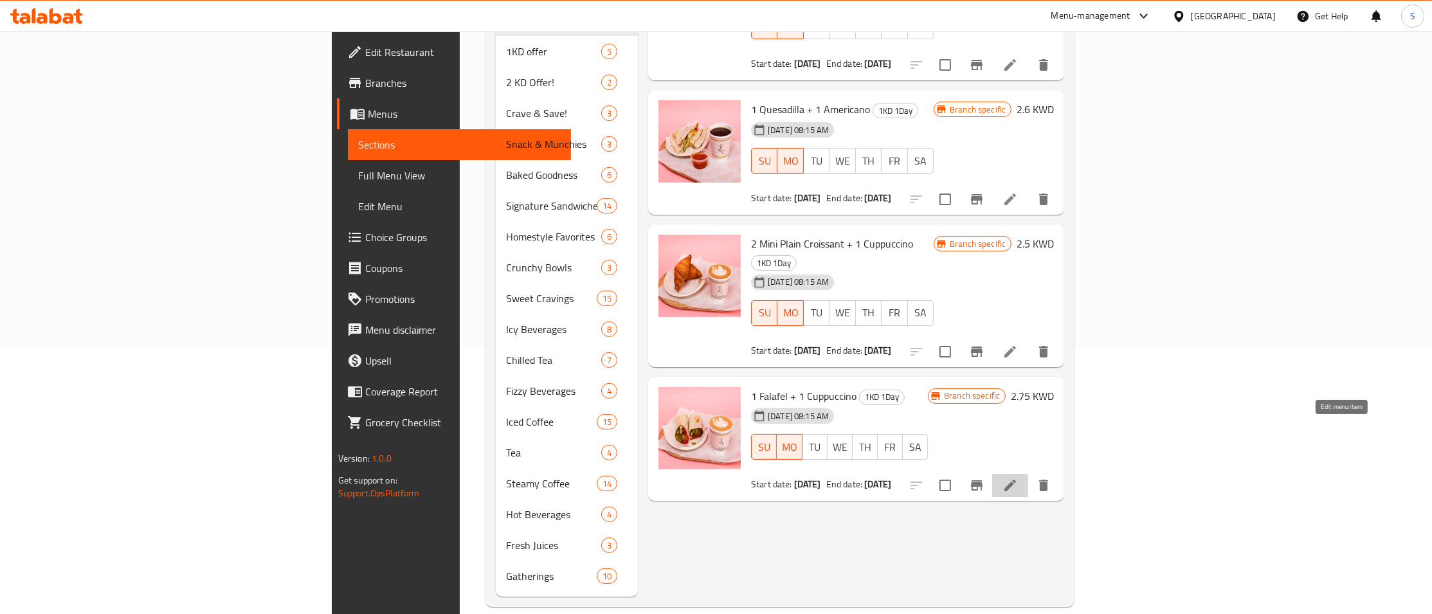
click at [1018, 478] on icon at bounding box center [1009, 485] width 15 height 15
